Goal: Task Accomplishment & Management: Use online tool/utility

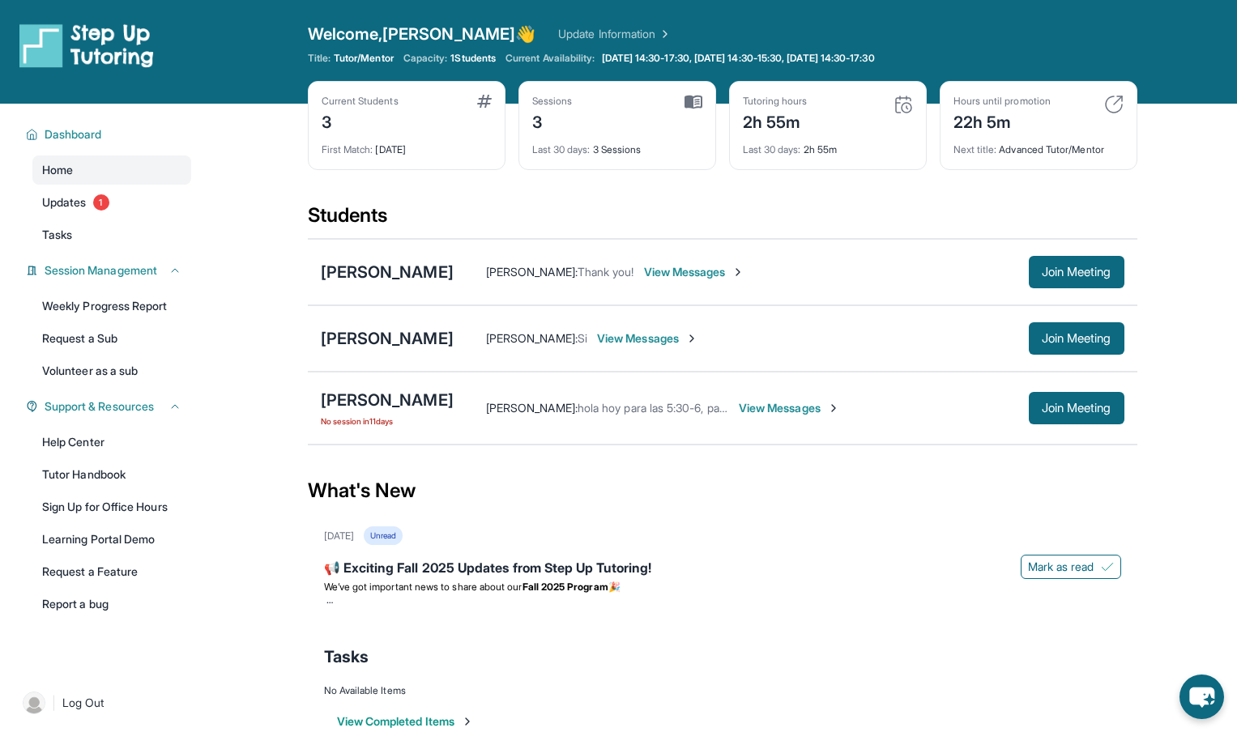
click at [782, 402] on span "View Messages" at bounding box center [789, 408] width 101 height 16
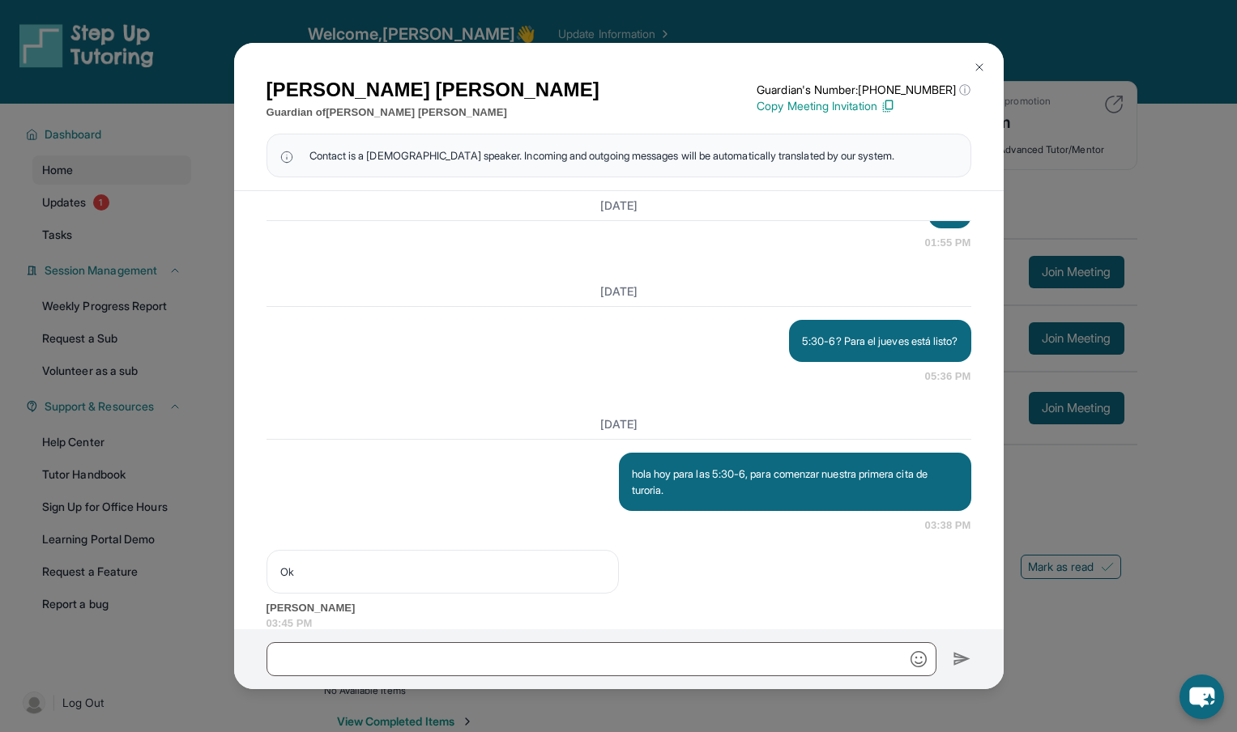
scroll to position [4270, 0]
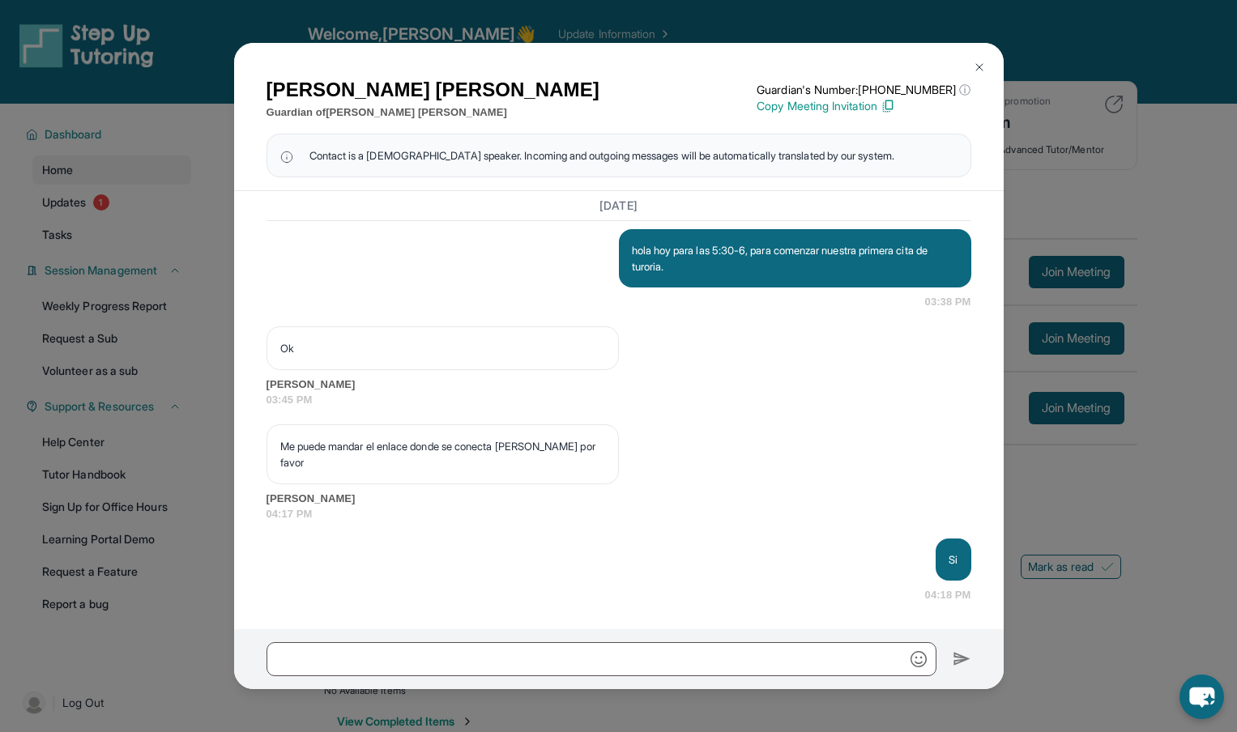
click at [889, 106] on p "Copy Meeting Invitation" at bounding box center [863, 106] width 214 height 16
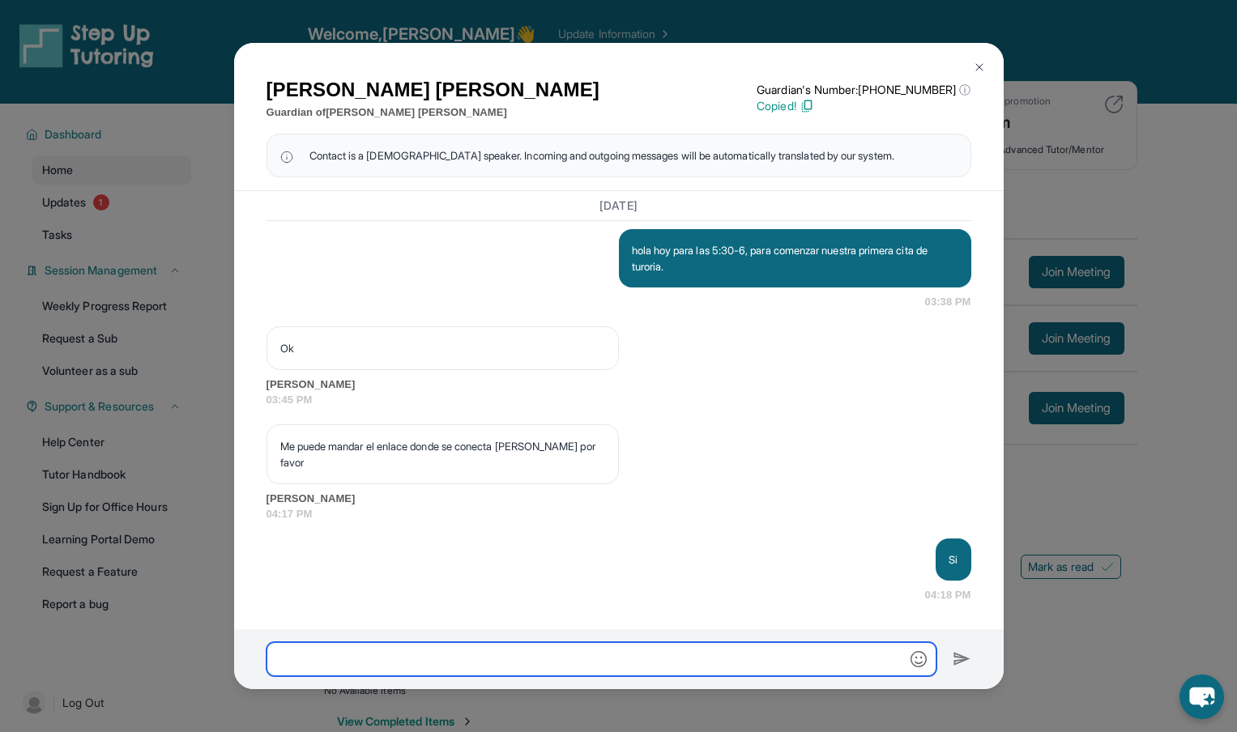
click at [489, 662] on input "text" at bounding box center [601, 659] width 670 height 34
paste input "**********"
type input "**********"
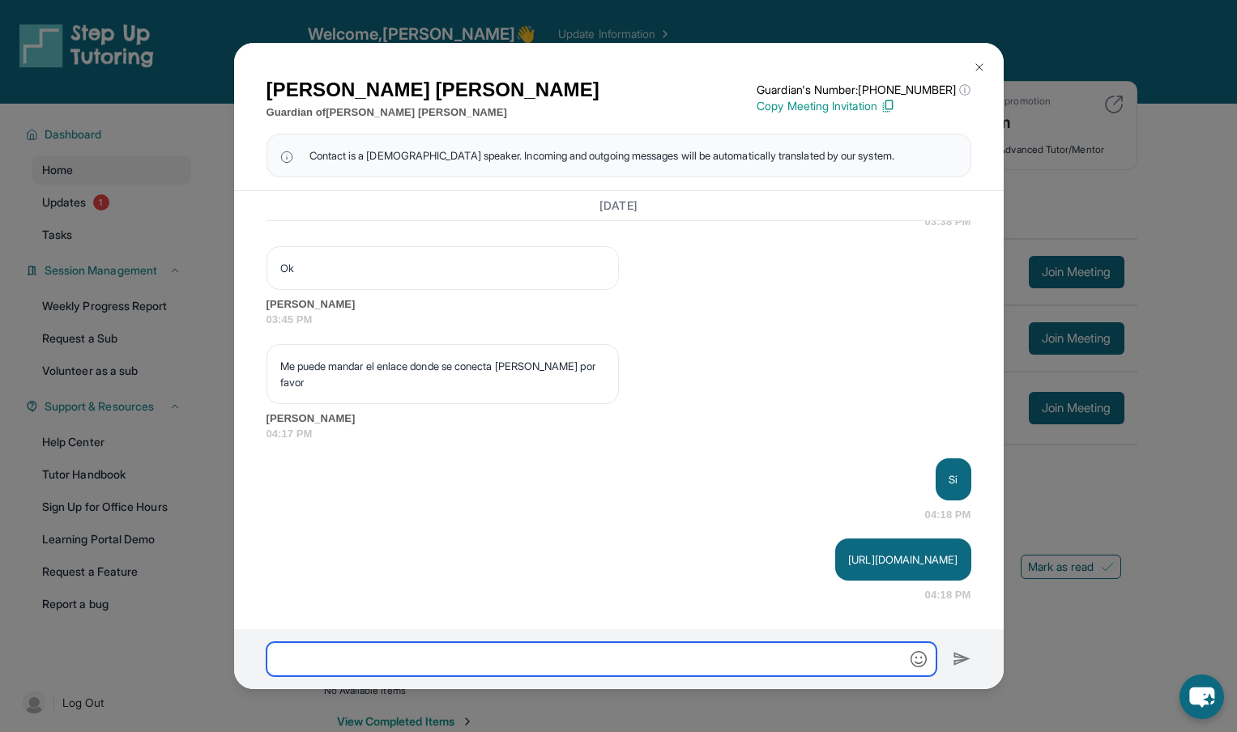
scroll to position [4350, 0]
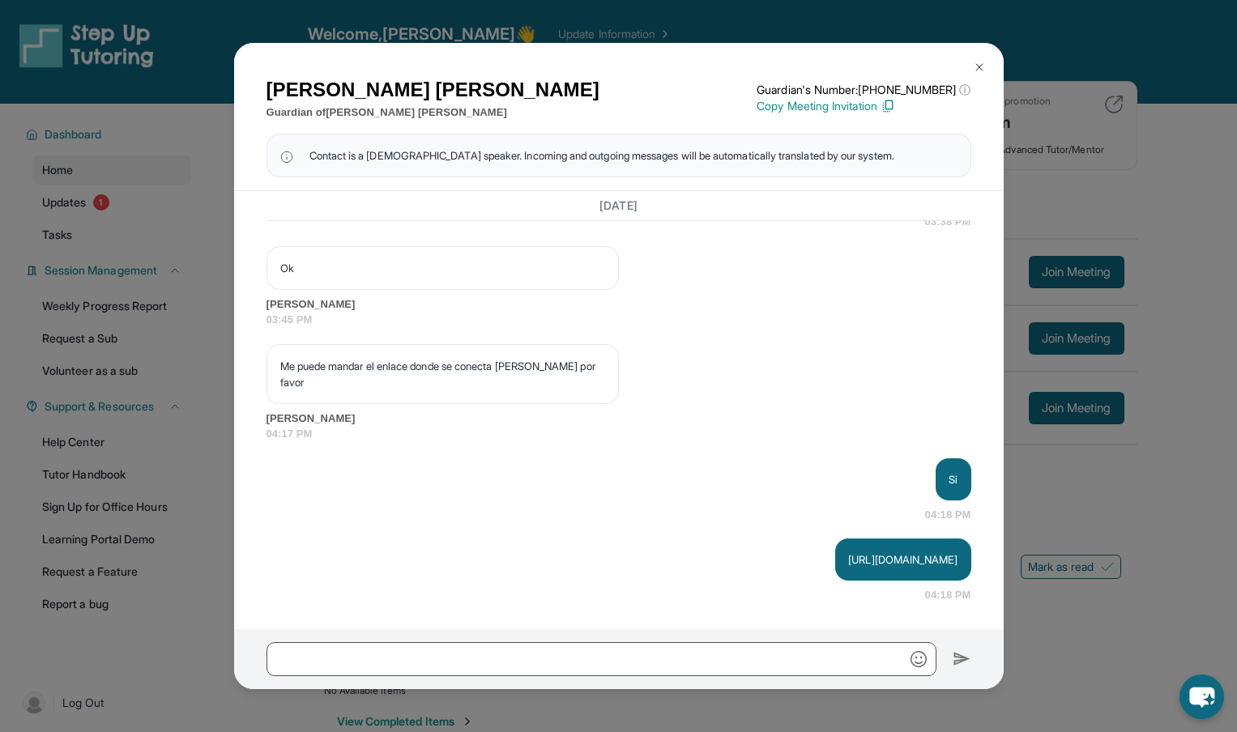
click at [979, 65] on img at bounding box center [979, 67] width 13 height 13
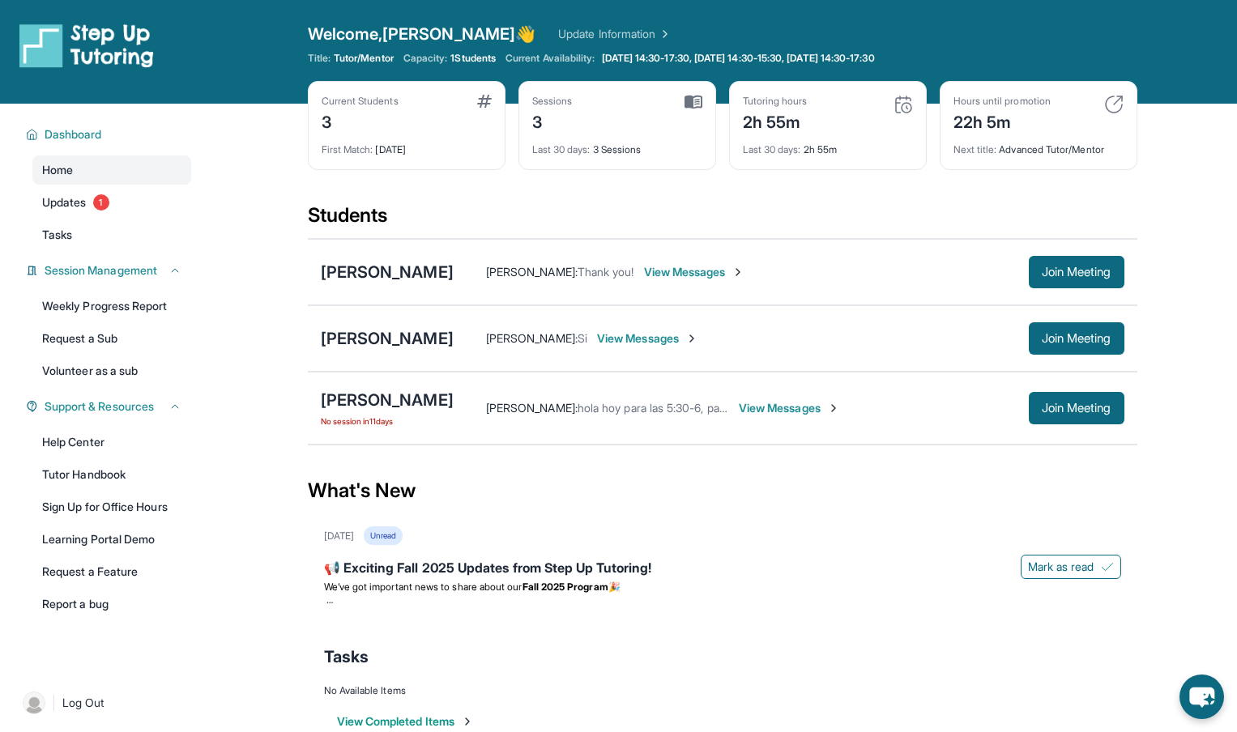
click at [606, 342] on span "View Messages" at bounding box center [647, 338] width 101 height 16
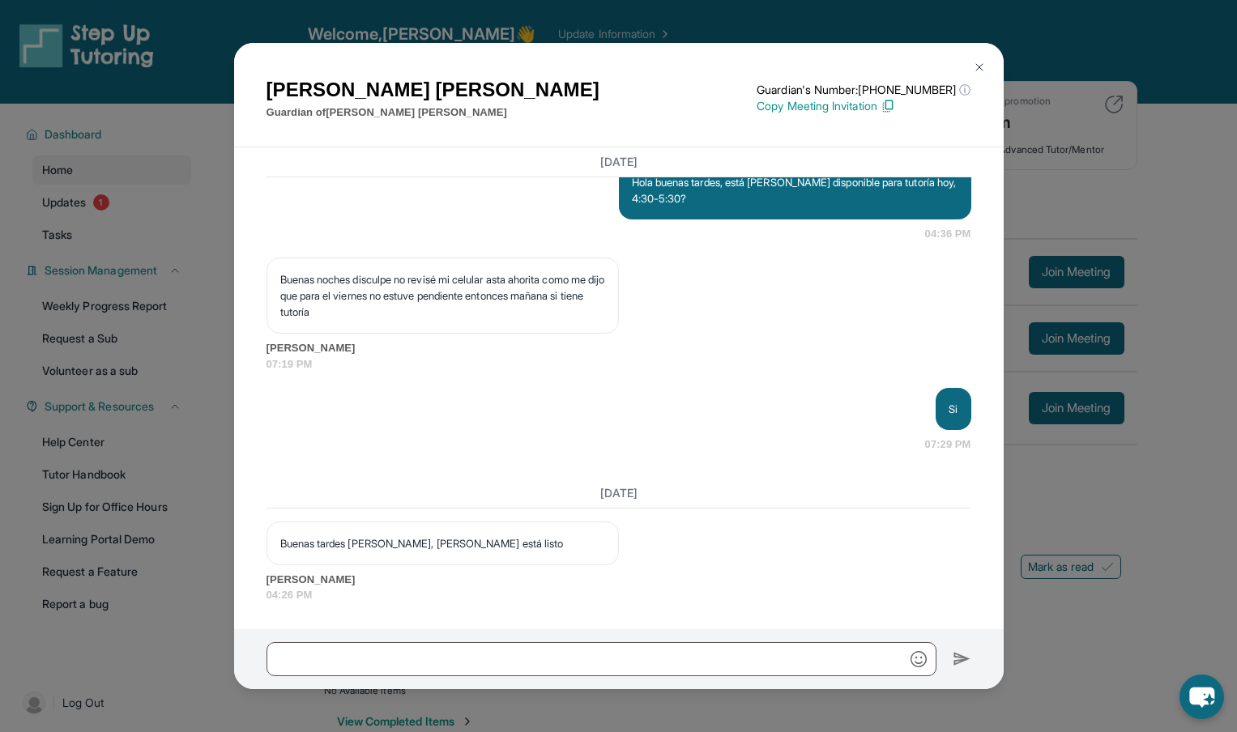
scroll to position [3004, 0]
click at [980, 66] on img at bounding box center [979, 67] width 13 height 13
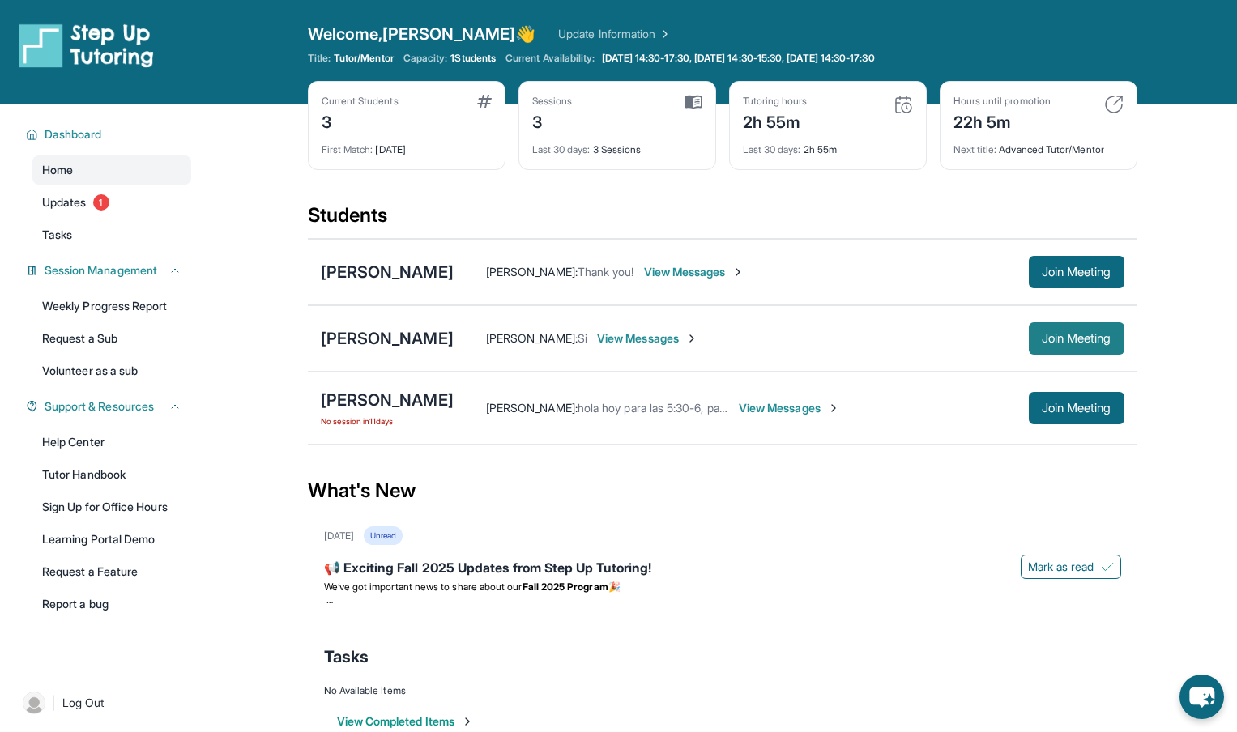
click at [1104, 340] on span "Join Meeting" at bounding box center [1076, 339] width 70 height 10
click at [355, 342] on div "[PERSON_NAME]" at bounding box center [387, 338] width 133 height 23
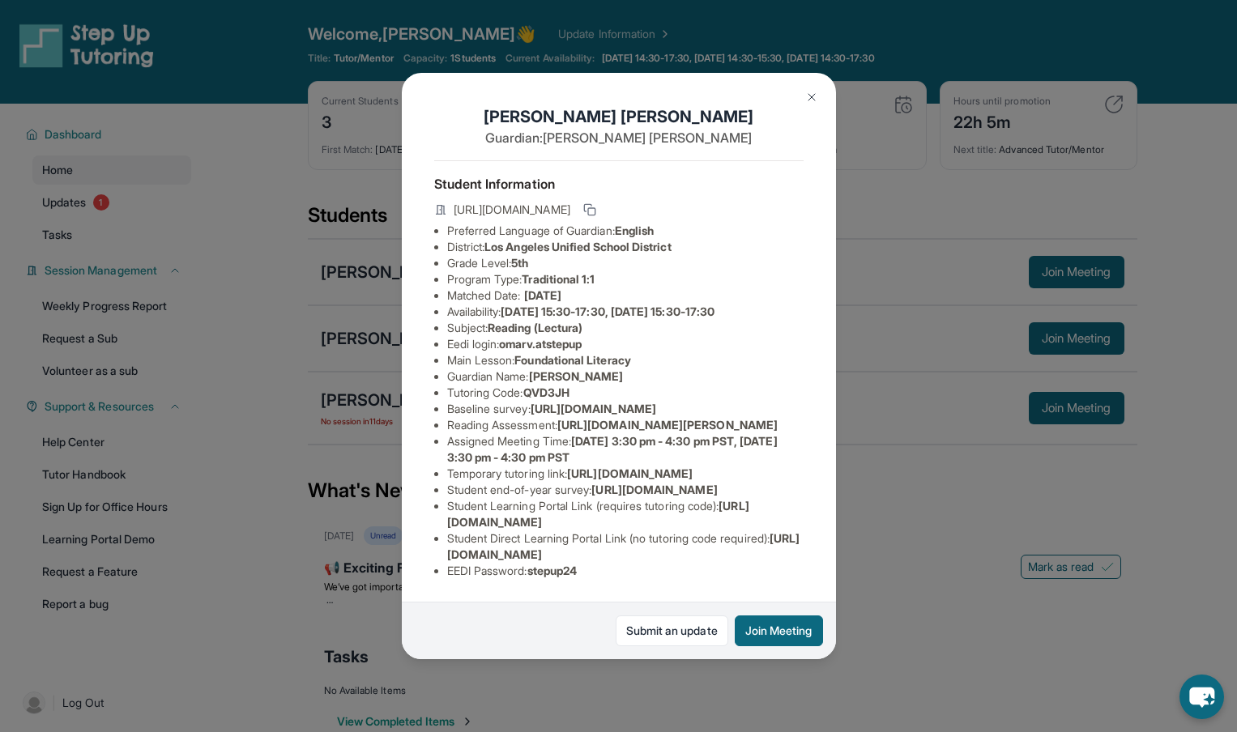
scroll to position [91, 564]
drag, startPoint x: 417, startPoint y: 337, endPoint x: 802, endPoint y: 377, distance: 386.7
click at [802, 377] on div "[PERSON_NAME] Guardian: [PERSON_NAME] Student Information [URL][DOMAIN_NAME] Pr…" at bounding box center [619, 365] width 434 height 585
copy ul "https://airtable.com/apprlfn8WjpjBUn2G/shrK0QR6AaNyG5psY?prefill_Type%20of%20Fo…"
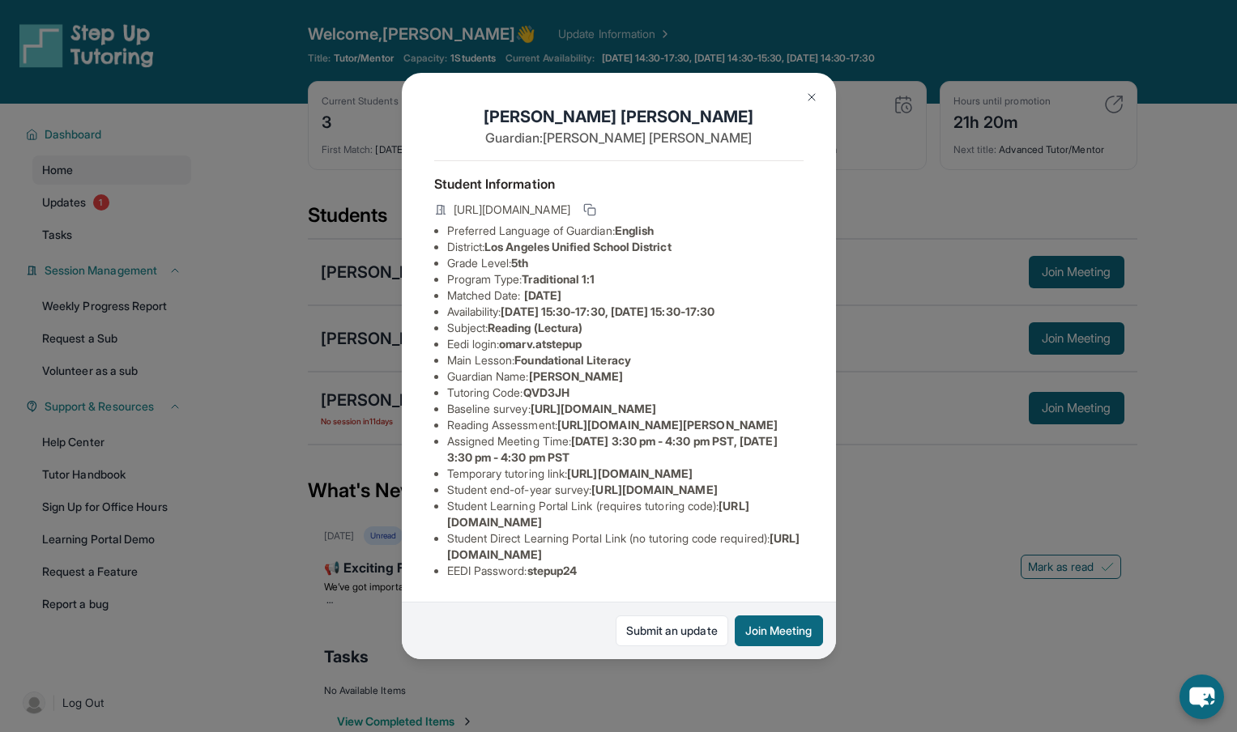
click at [821, 211] on div "[PERSON_NAME] Guardian: [PERSON_NAME] Student Information [URL][DOMAIN_NAME] Pr…" at bounding box center [619, 365] width 434 height 585
click at [813, 96] on img at bounding box center [811, 97] width 13 height 13
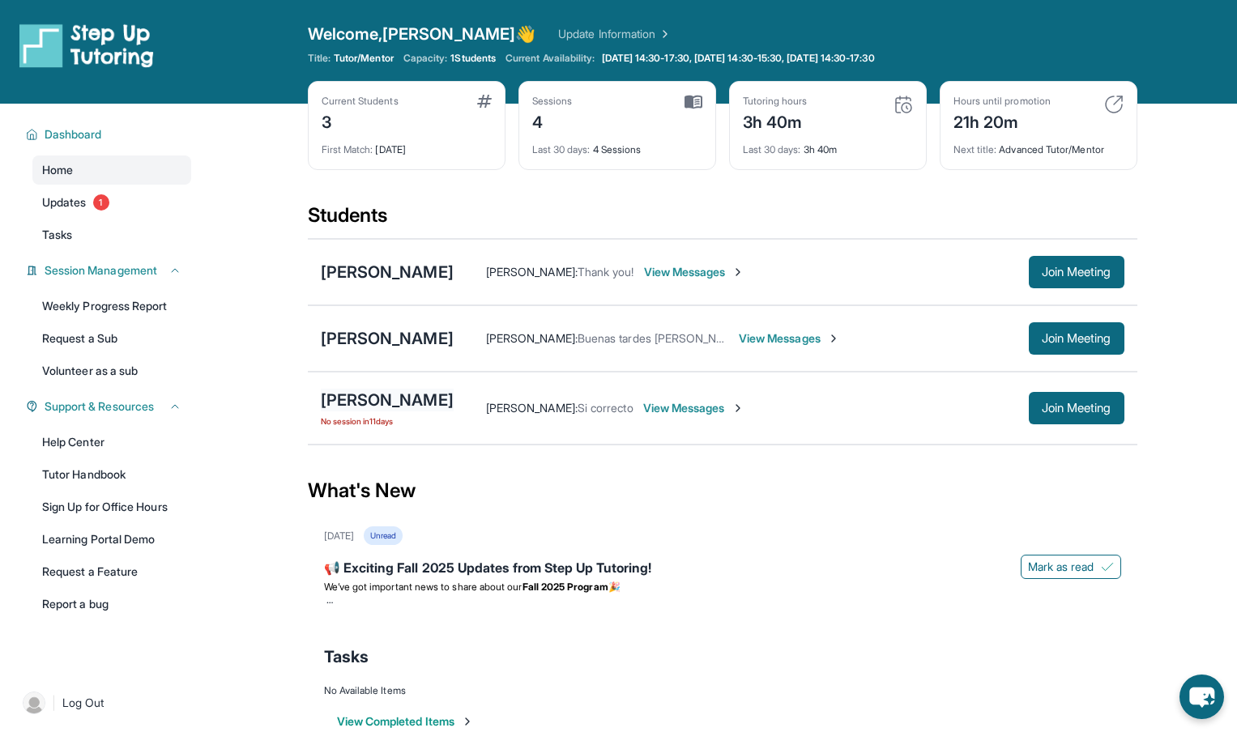
click at [407, 395] on div "[PERSON_NAME]" at bounding box center [387, 400] width 133 height 23
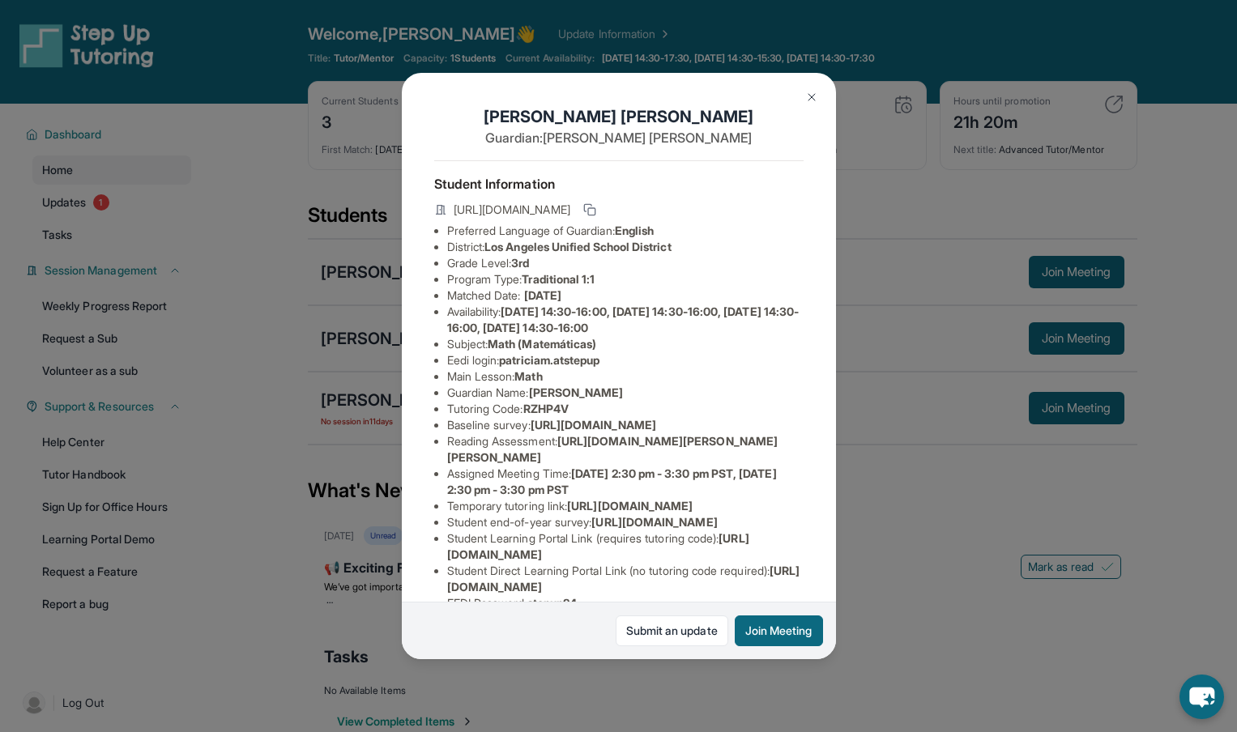
drag, startPoint x: 447, startPoint y: 444, endPoint x: 766, endPoint y: 451, distance: 319.1
click at [766, 433] on li "Baseline survey : https://airtable.com/apprlfn8WjpjBUn2G/shrK0QR6AaNyG5psY?pref…" at bounding box center [625, 425] width 356 height 16
click at [667, 433] on li "Baseline survey : https://airtable.com/apprlfn8WjpjBUn2G/shrK0QR6AaNyG5psY?pref…" at bounding box center [625, 425] width 356 height 16
drag, startPoint x: 445, startPoint y: 441, endPoint x: 809, endPoint y: 479, distance: 366.3
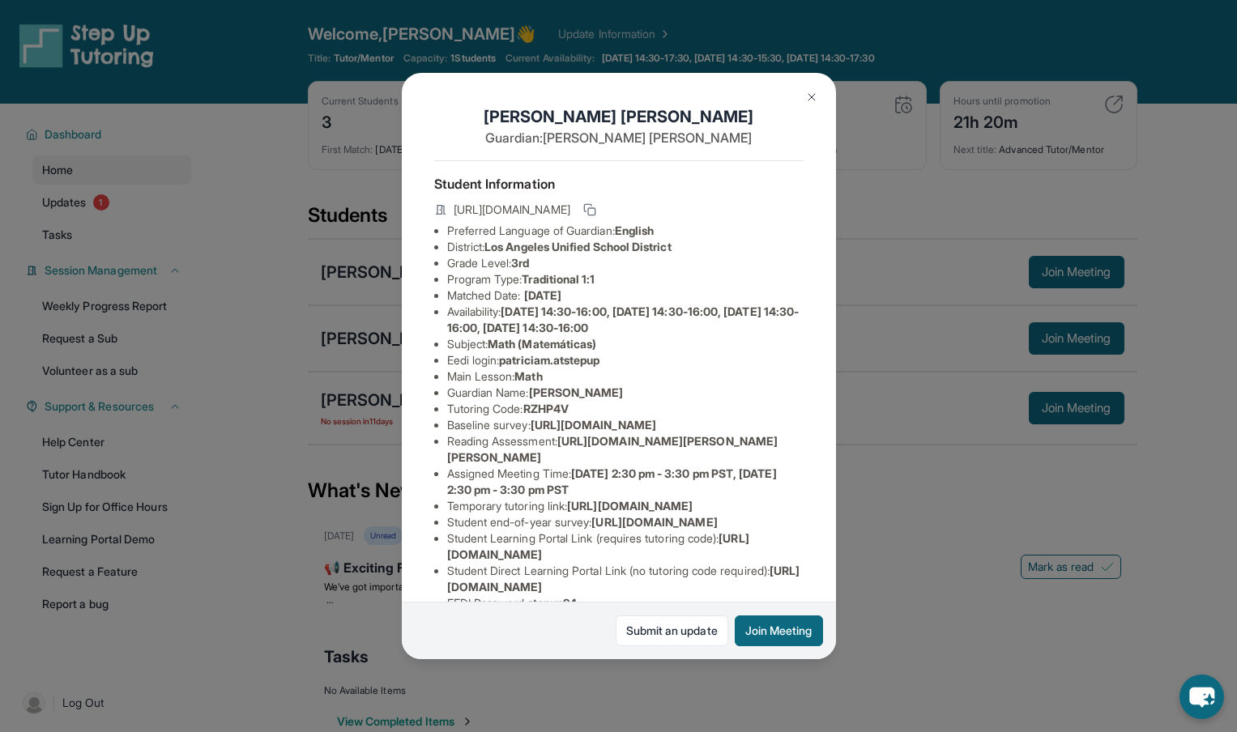
click at [809, 479] on div "Patricia Mejia Muniz Guardian: Ruth Muniz Student Information https://student-p…" at bounding box center [619, 365] width 434 height 585
copy span "https://airtable.com/apprlfn8WjpjBUn2G/shrK0QR6AaNyG5psY?prefill_Type%20of%20Fo…"
click at [992, 460] on div "Patricia Mejia Muniz Guardian: Ruth Muniz Student Information https://student-p…" at bounding box center [618, 366] width 1237 height 732
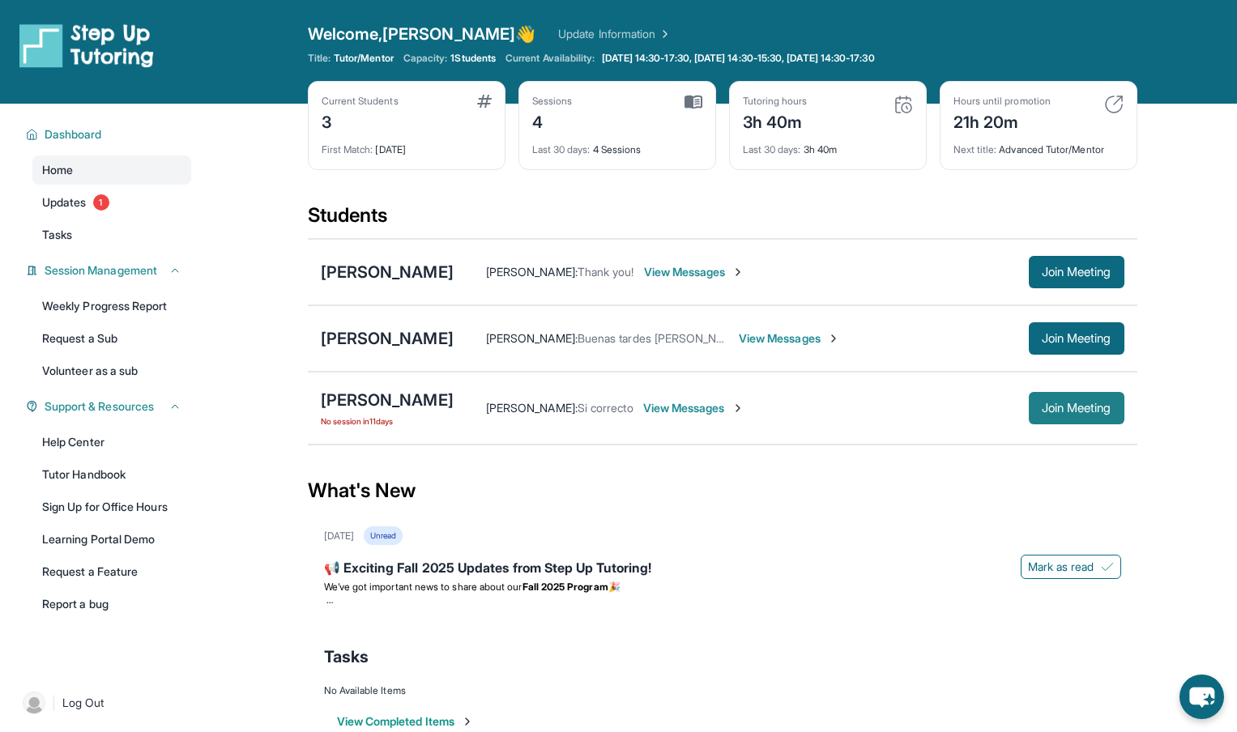
click at [1059, 411] on span "Join Meeting" at bounding box center [1076, 408] width 70 height 10
click at [405, 337] on div "[PERSON_NAME]" at bounding box center [387, 338] width 133 height 23
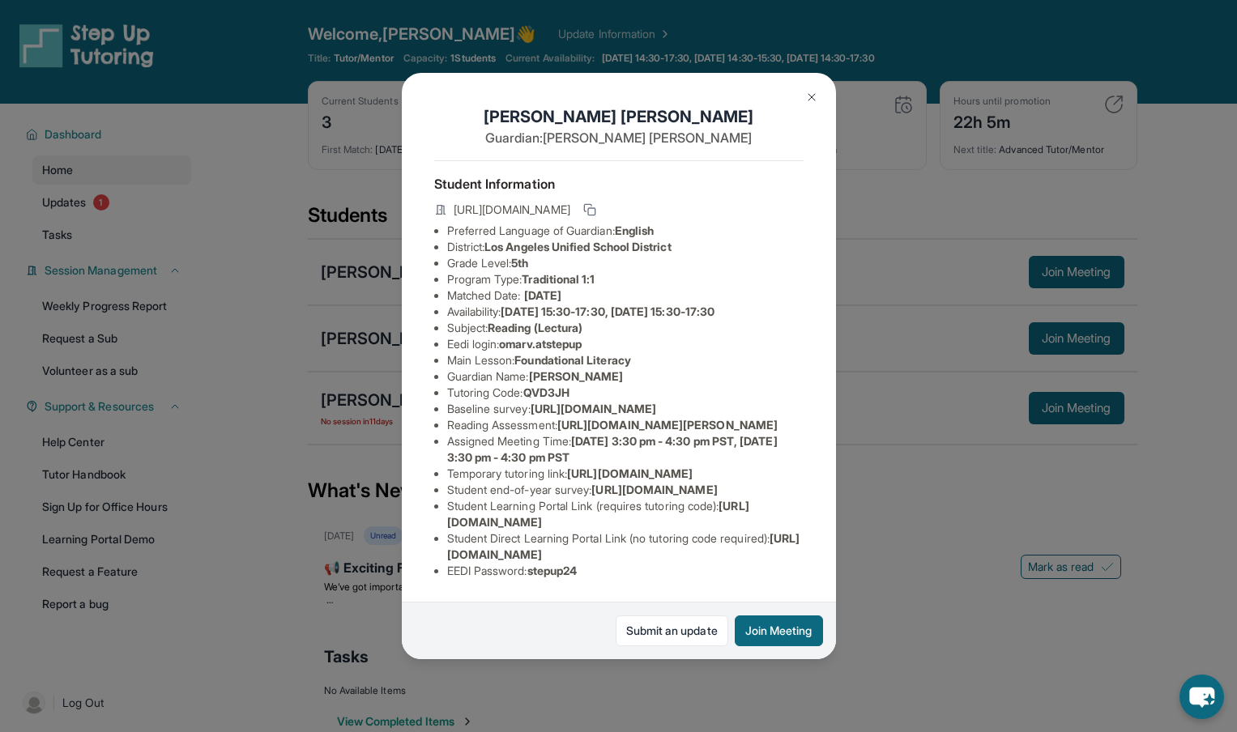
scroll to position [0, 564]
drag, startPoint x: 450, startPoint y: 425, endPoint x: 840, endPoint y: 462, distance: 391.3
click at [840, 462] on div "[PERSON_NAME] Guardian: [PERSON_NAME] Student Information [URL][DOMAIN_NAME] Pr…" at bounding box center [618, 366] width 1237 height 732
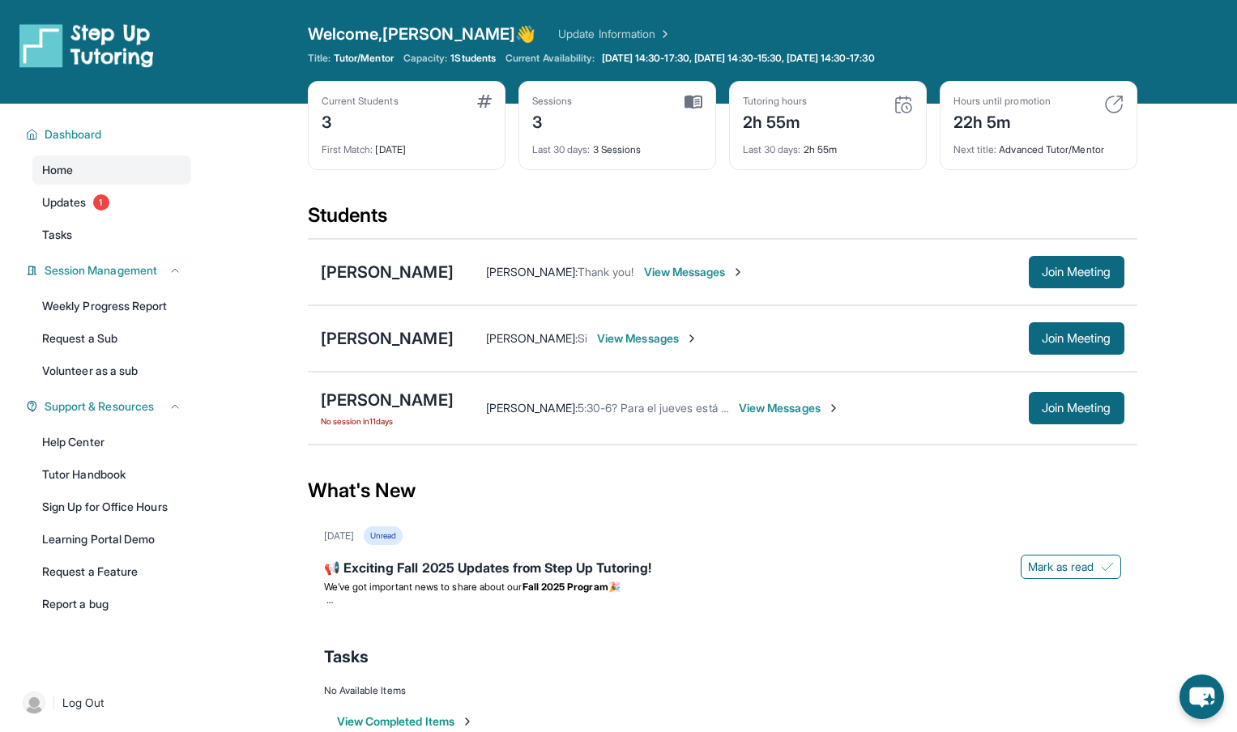
copy span "ttps://[DOMAIN_NAME][URL]"
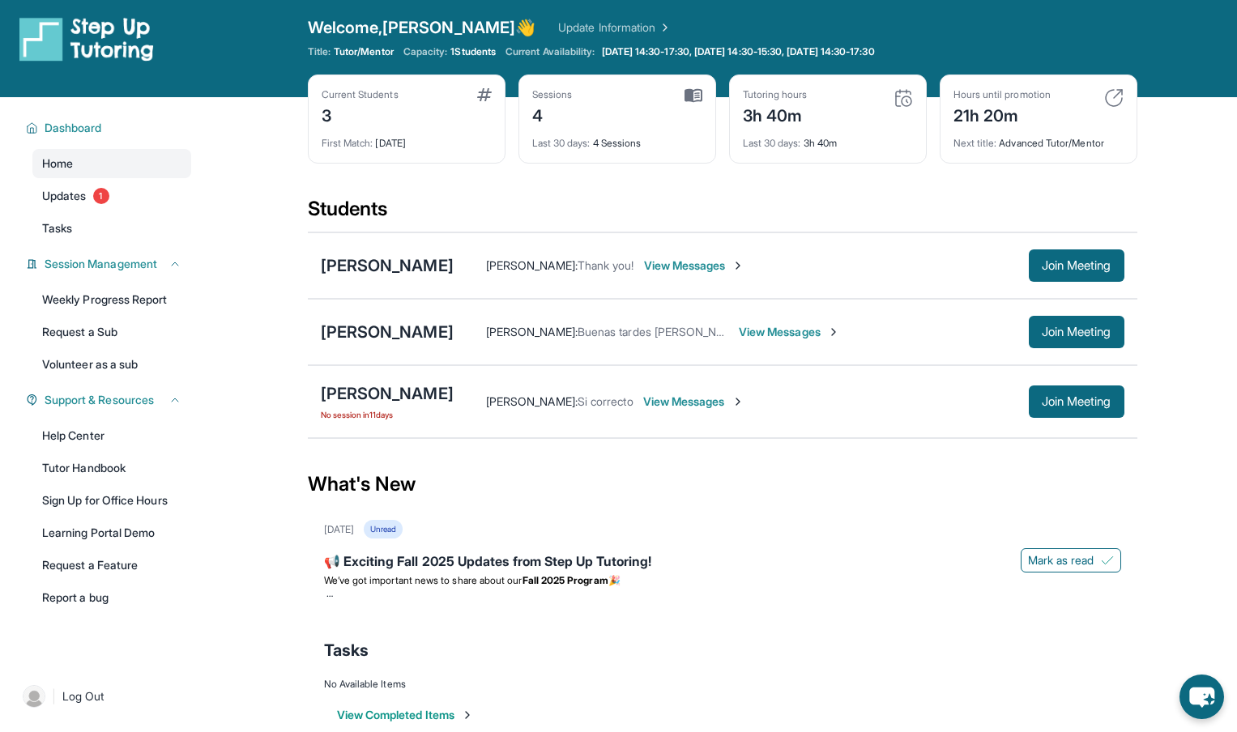
scroll to position [6, 0]
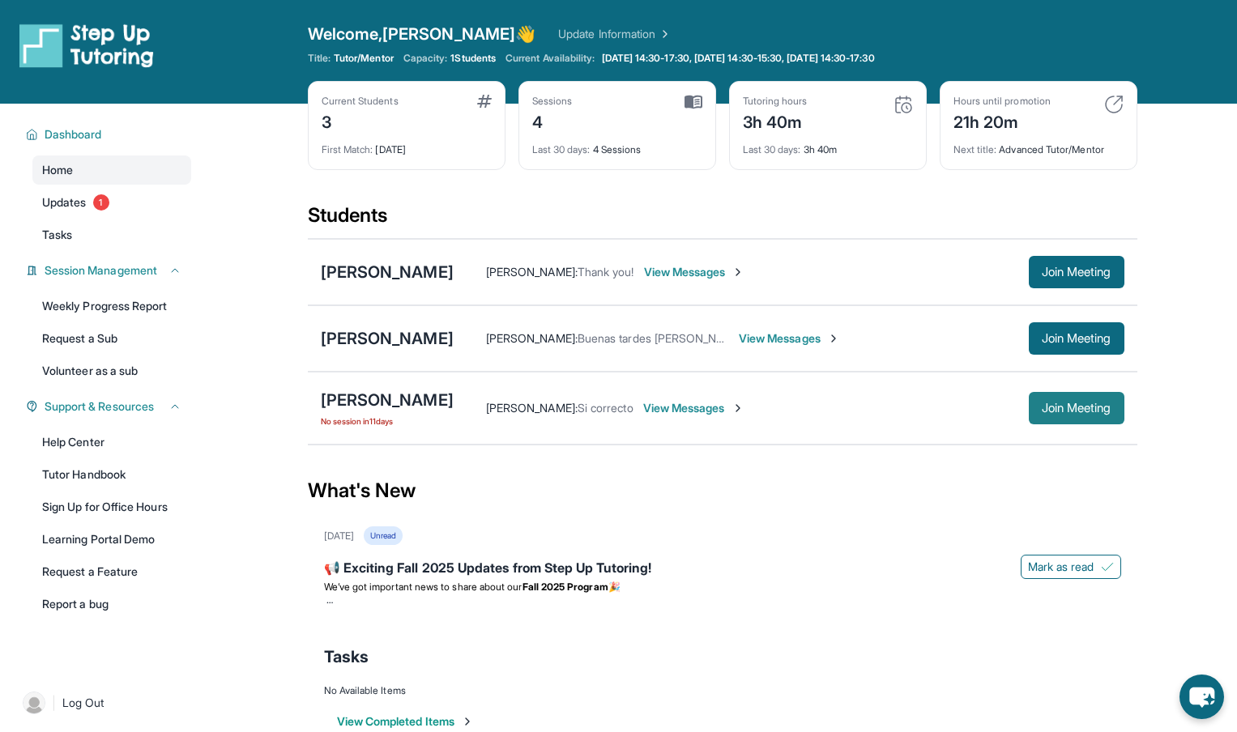
click at [1092, 407] on span "Join Meeting" at bounding box center [1076, 408] width 70 height 10
